Goal: Task Accomplishment & Management: Manage account settings

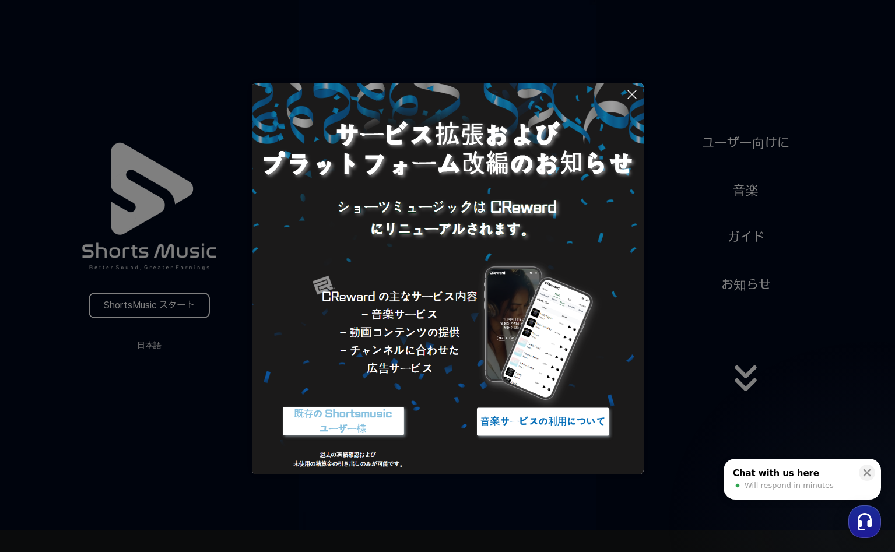
click at [509, 413] on img at bounding box center [543, 422] width 146 height 44
click at [223, 341] on button at bounding box center [447, 276] width 895 height 552
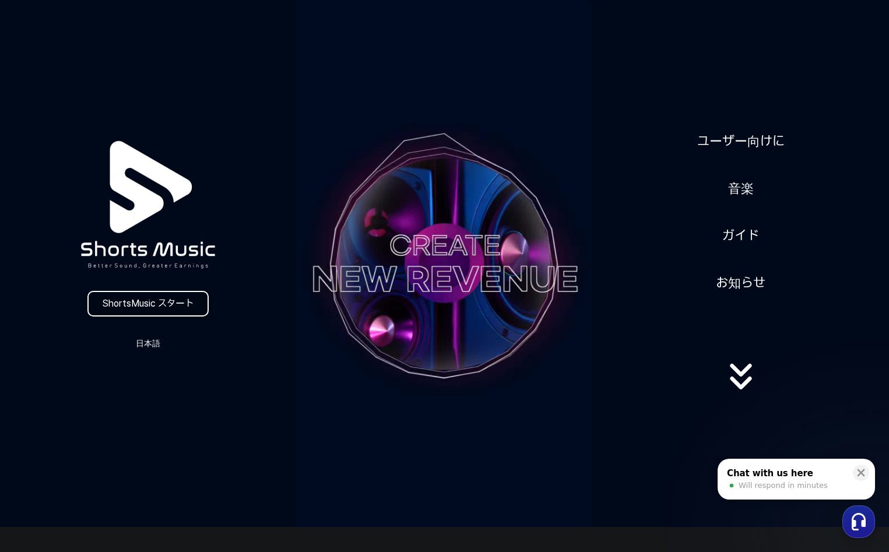
click at [183, 306] on link "ShortsMusic スタート" at bounding box center [147, 304] width 121 height 26
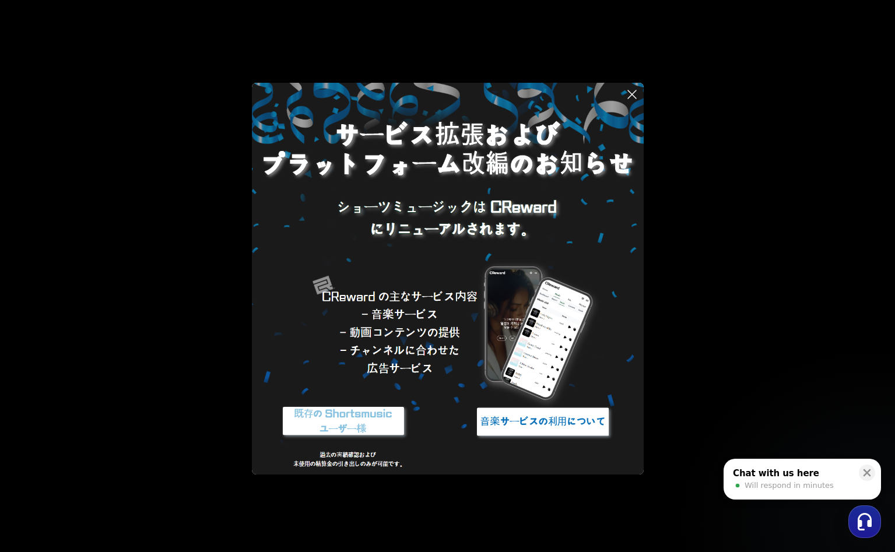
click at [631, 98] on icon at bounding box center [632, 94] width 14 height 14
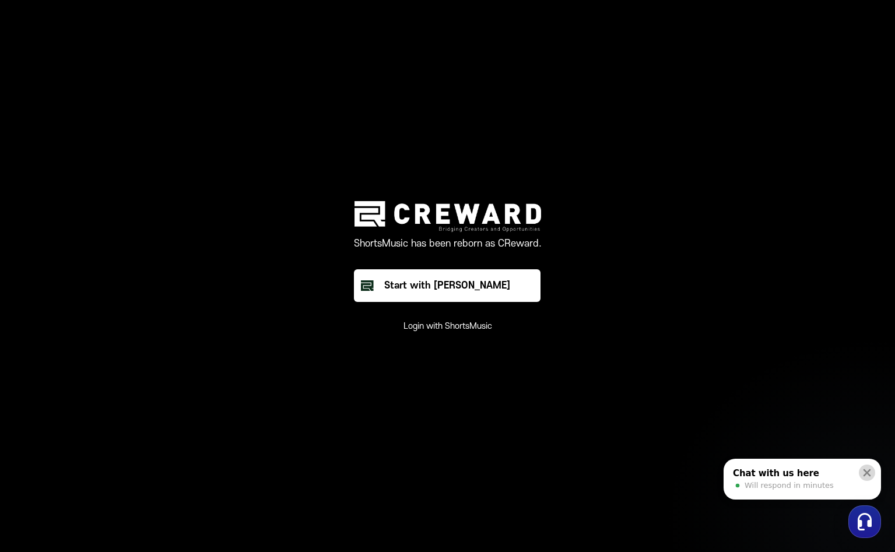
click at [868, 467] on icon at bounding box center [867, 473] width 12 height 12
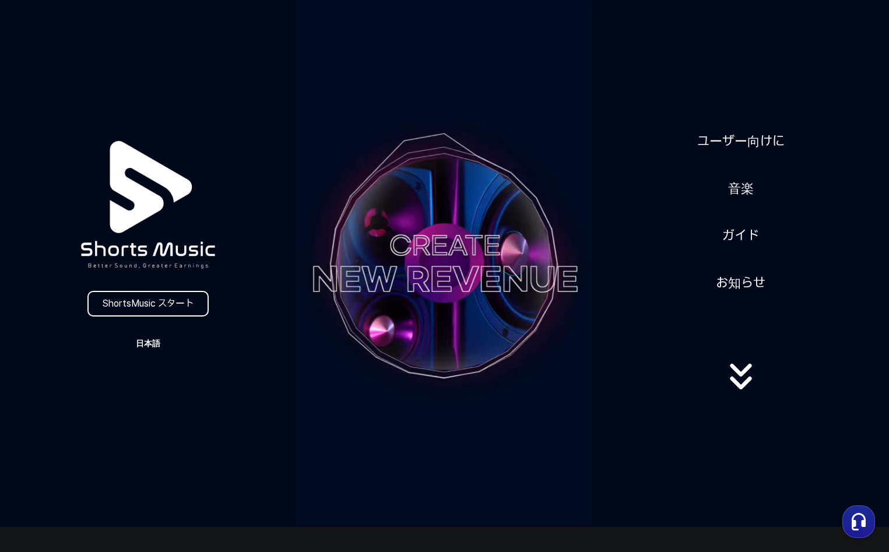
click at [145, 344] on button "日本語" at bounding box center [148, 343] width 56 height 16
click at [145, 391] on button "日本語" at bounding box center [148, 392] width 47 height 12
click at [152, 305] on link "ShortsMusic スタート" at bounding box center [147, 304] width 121 height 26
click at [154, 344] on button "日本語" at bounding box center [148, 343] width 56 height 16
click at [142, 390] on button "日本語" at bounding box center [148, 392] width 47 height 12
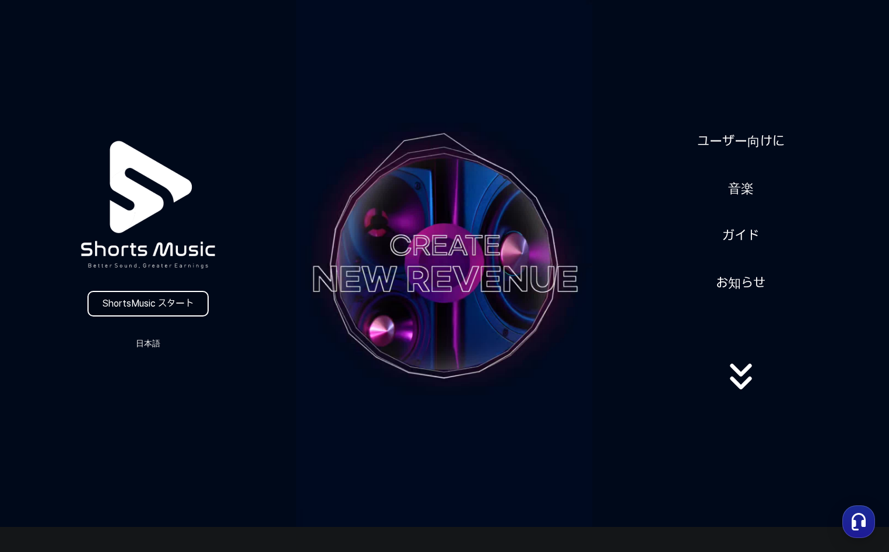
click at [150, 298] on link "ShortsMusic スタート" at bounding box center [147, 304] width 121 height 26
